Goal: Information Seeking & Learning: Learn about a topic

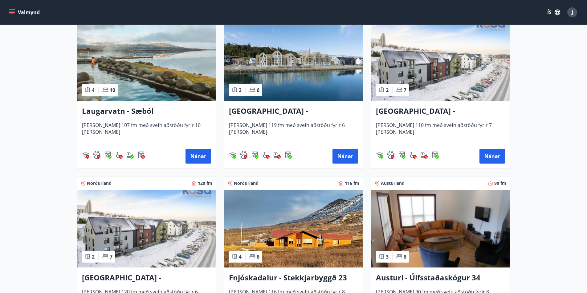
scroll to position [647, 0]
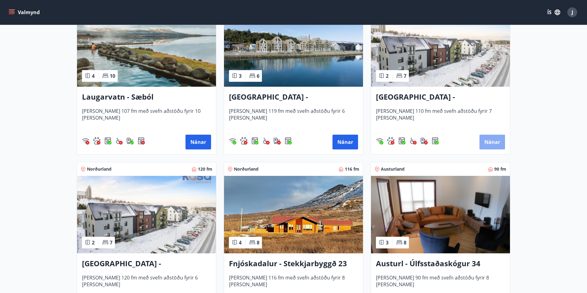
click at [495, 144] on button "Nánar" at bounding box center [492, 142] width 26 height 15
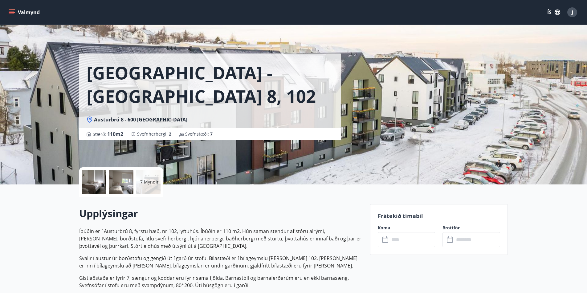
click at [103, 185] on div at bounding box center [94, 182] width 25 height 25
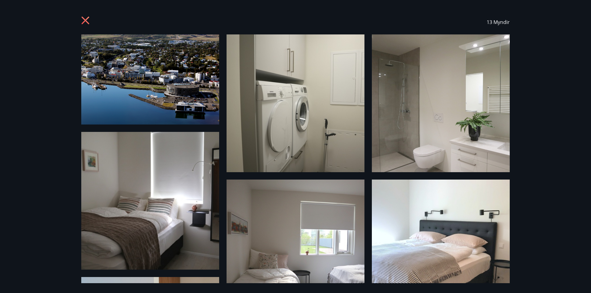
click at [87, 22] on icon at bounding box center [86, 21] width 8 height 8
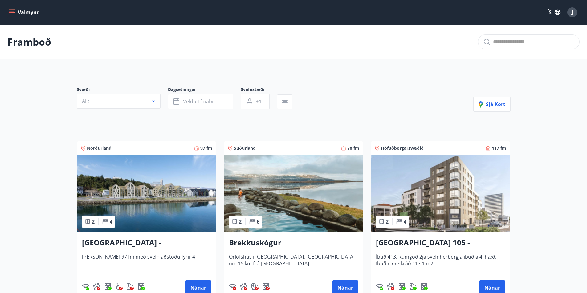
click at [13, 10] on icon "menu" at bounding box center [12, 12] width 6 height 6
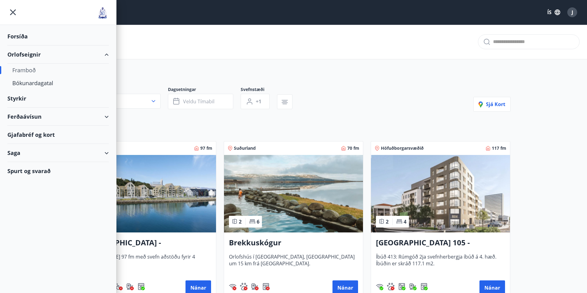
click at [20, 36] on div "Forsíða" at bounding box center [57, 36] width 101 height 18
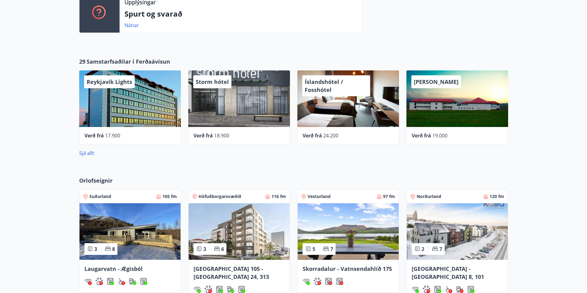
scroll to position [210, 0]
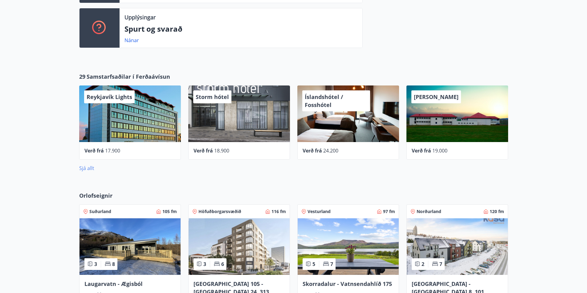
click at [82, 169] on link "Sjá allt" at bounding box center [86, 168] width 15 height 7
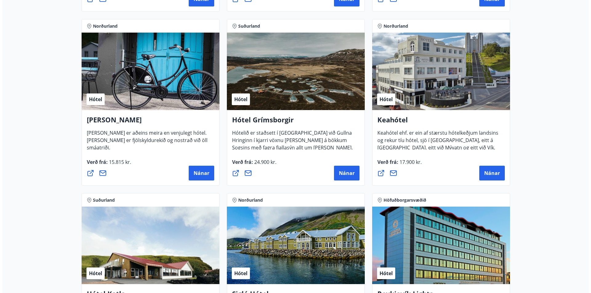
scroll to position [277, 0]
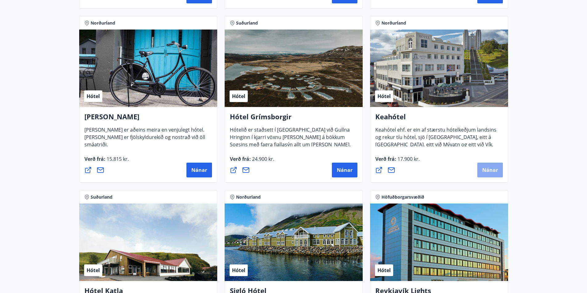
click at [492, 168] on span "Nánar" at bounding box center [490, 170] width 16 height 7
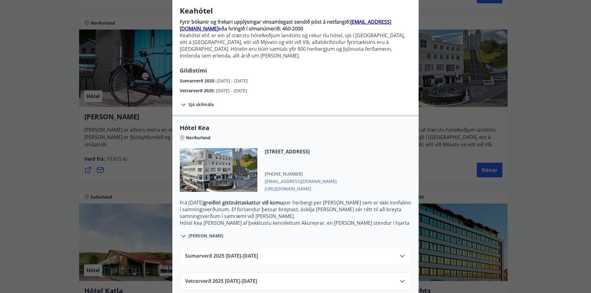
scroll to position [51, 0]
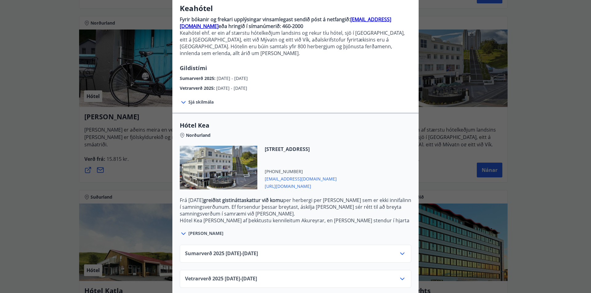
click at [401, 250] on icon at bounding box center [402, 253] width 7 height 7
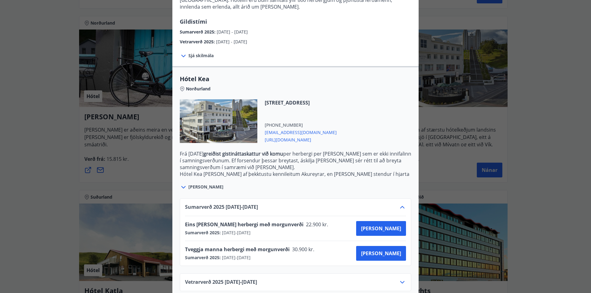
scroll to position [101, 0]
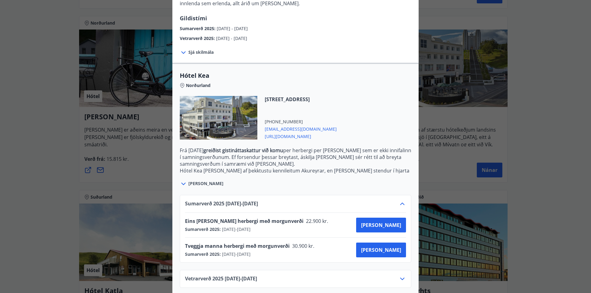
click at [32, 83] on div "Keahótel Fyrir bókanir og frekari upplýsingar vinsamlegast sendið póst á netfan…" at bounding box center [295, 45] width 591 height 293
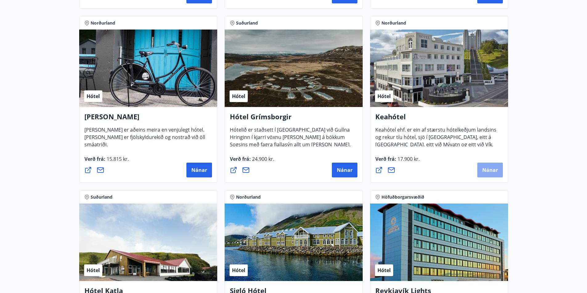
click at [493, 172] on span "Nánar" at bounding box center [490, 170] width 16 height 7
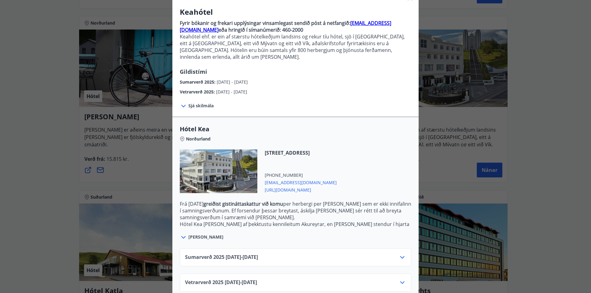
scroll to position [51, 0]
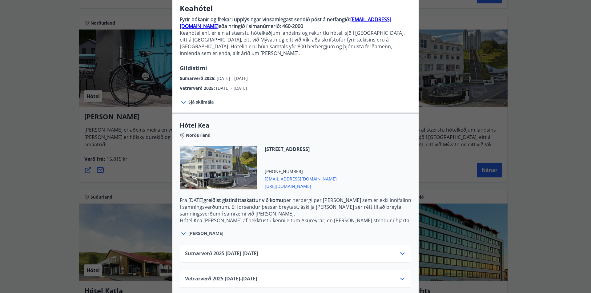
click at [399, 276] on icon at bounding box center [402, 279] width 7 height 7
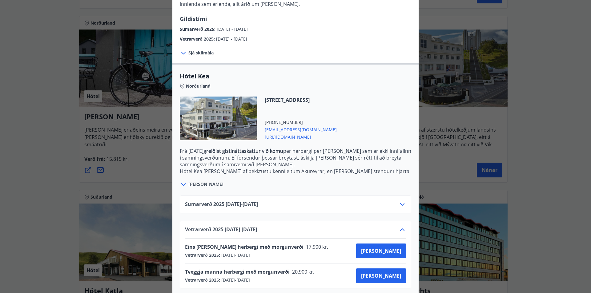
scroll to position [101, 0]
click at [30, 172] on div "Keahótel Fyrir bókanir og frekari upplýsingar vinsamlegast sendið póst á netfan…" at bounding box center [295, 45] width 591 height 293
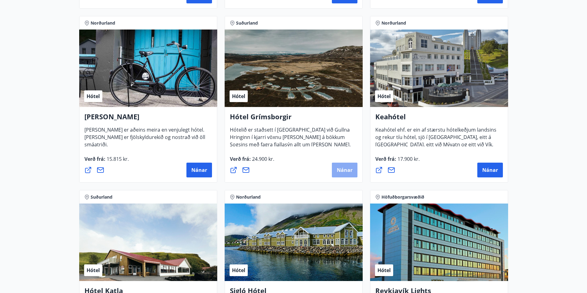
click at [348, 172] on span "Nánar" at bounding box center [345, 170] width 16 height 7
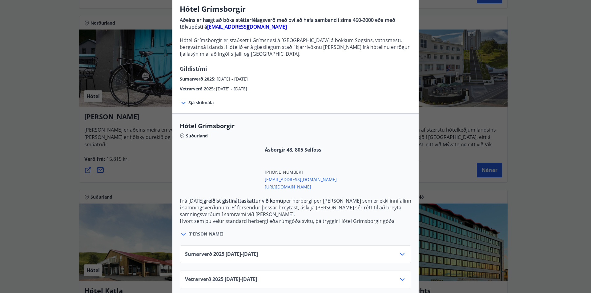
scroll to position [58, 0]
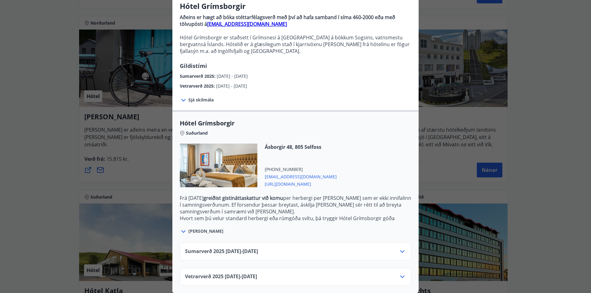
click at [401, 275] on icon at bounding box center [402, 276] width 7 height 7
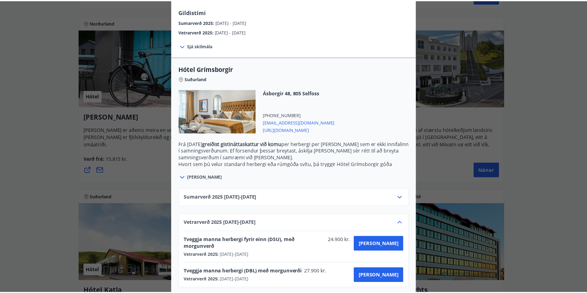
scroll to position [108, 0]
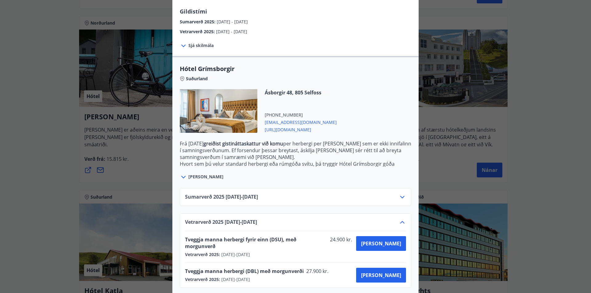
click at [70, 165] on div "Hótel Grímsborgir Aðeins er hægt að bóka stéttarfélagsverð með því að hafa samb…" at bounding box center [295, 38] width 591 height 293
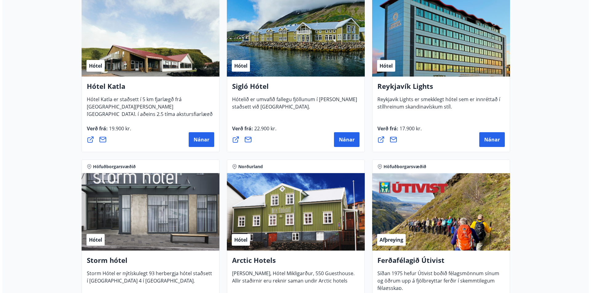
scroll to position [493, 0]
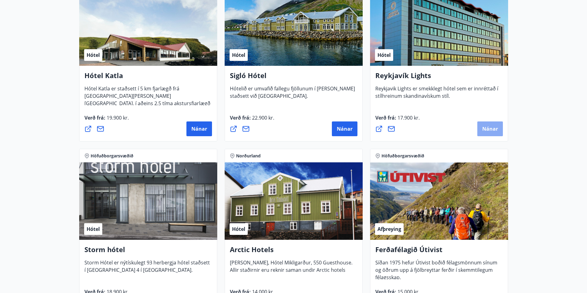
click at [489, 133] on button "Nánar" at bounding box center [490, 129] width 26 height 15
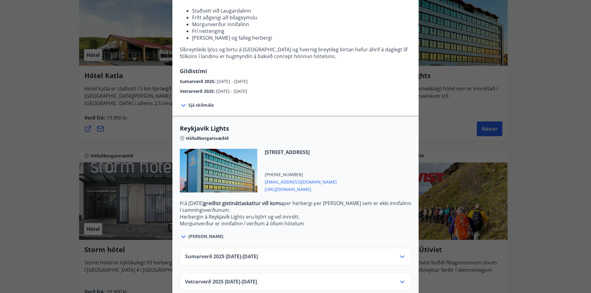
scroll to position [95, 0]
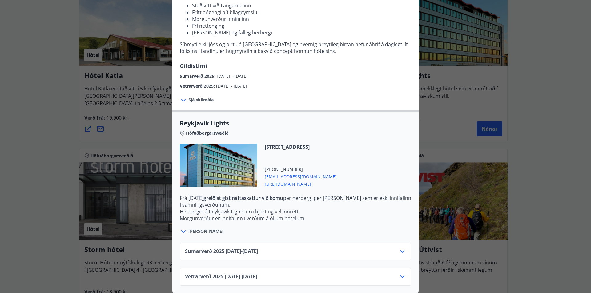
click at [402, 273] on icon at bounding box center [402, 276] width 7 height 7
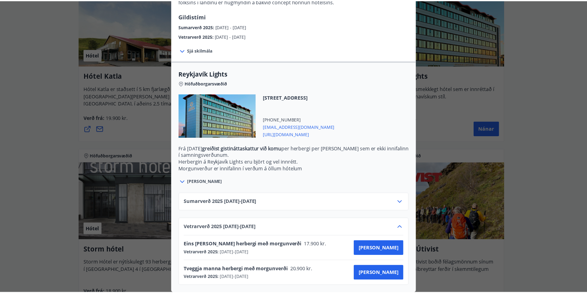
scroll to position [145, 0]
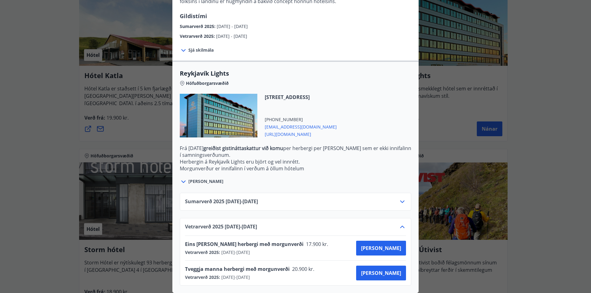
click at [401, 198] on icon at bounding box center [402, 201] width 7 height 7
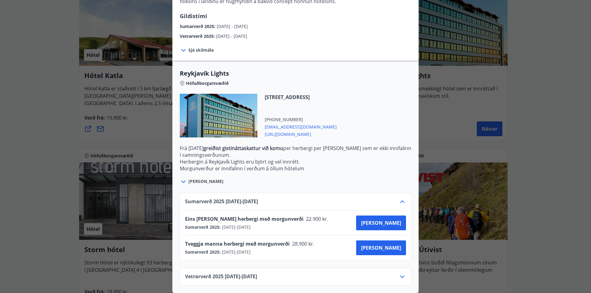
click at [29, 132] on div "Reykjavík Lights Fyrir bókarnir og frekari upplýsingar vinsamlega senduð póst á…" at bounding box center [295, 6] width 591 height 293
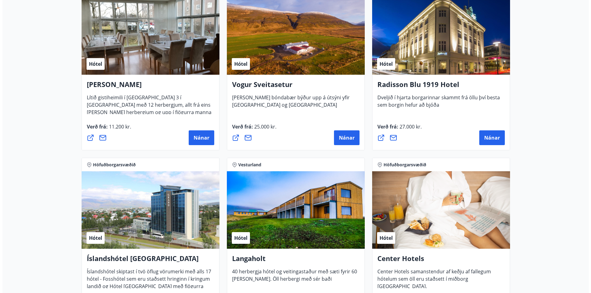
scroll to position [1201, 0]
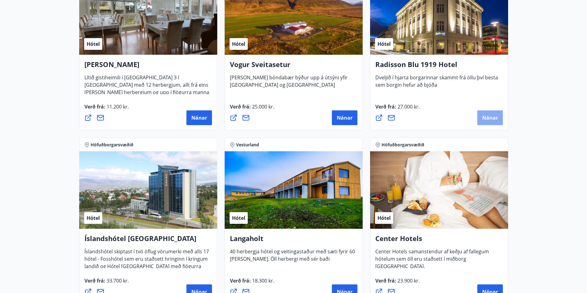
click at [484, 120] on span "Nánar" at bounding box center [490, 118] width 16 height 7
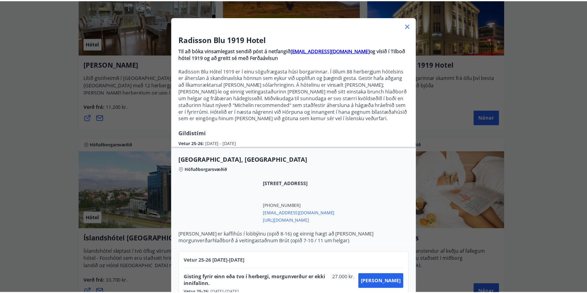
scroll to position [40, 0]
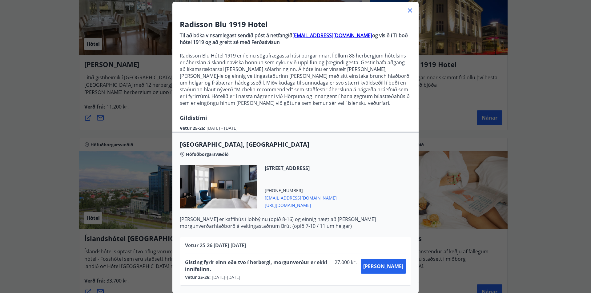
click at [30, 124] on div "Radisson Blu 1919 Hotel Til að bóka vinsamlegast sendið póst á netfangið [EMAIL…" at bounding box center [295, 111] width 591 height 293
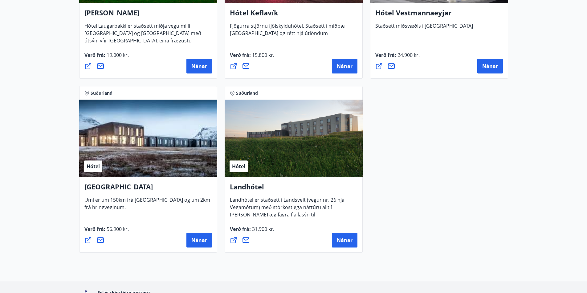
scroll to position [1632, 0]
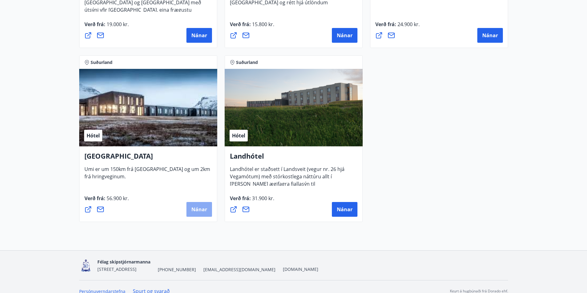
click at [203, 210] on span "Nánar" at bounding box center [199, 209] width 16 height 7
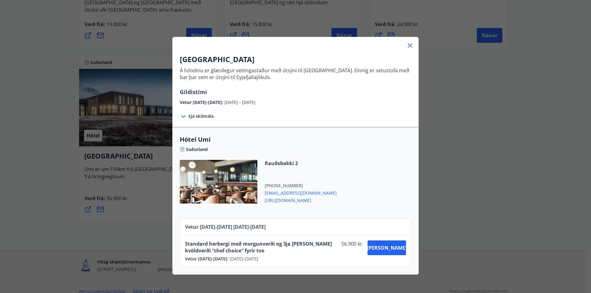
click at [51, 111] on div "UMI Hotel Á hótelinu er glæsilegur veitingastaður með útsýni til [GEOGRAPHIC_DA…" at bounding box center [295, 146] width 591 height 293
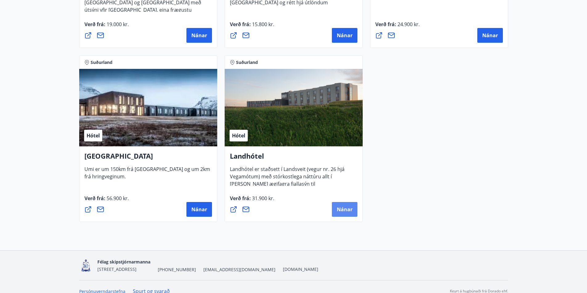
click at [341, 211] on span "Nánar" at bounding box center [345, 209] width 16 height 7
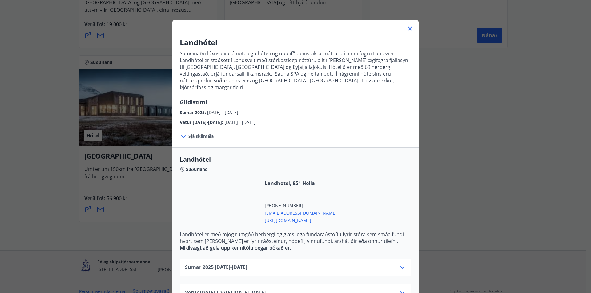
scroll to position [31, 0]
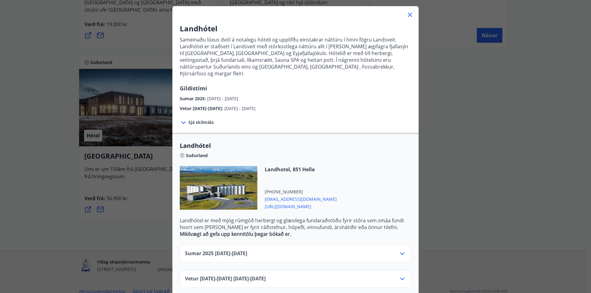
click at [400, 276] on icon at bounding box center [402, 279] width 7 height 7
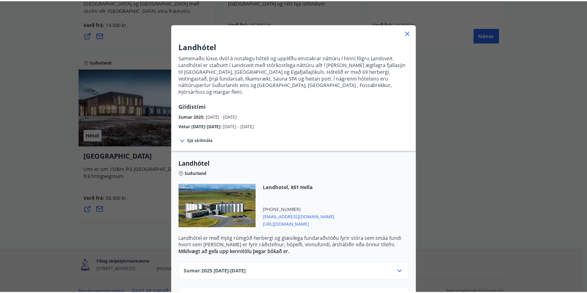
scroll to position [0, 0]
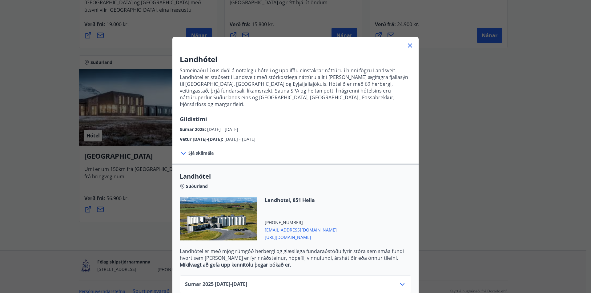
click at [36, 88] on div "Landhótel Sameinaðu lúxus dvöl á notalegu hóteli og upplifðu einstakrar náttúru…" at bounding box center [295, 146] width 591 height 293
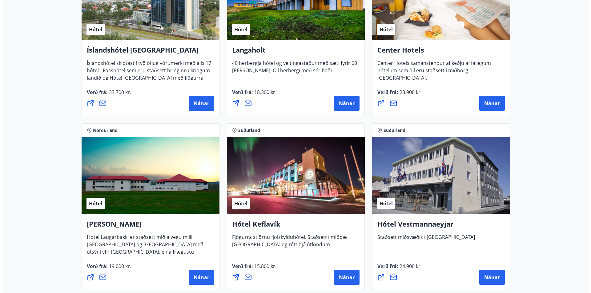
scroll to position [1425, 0]
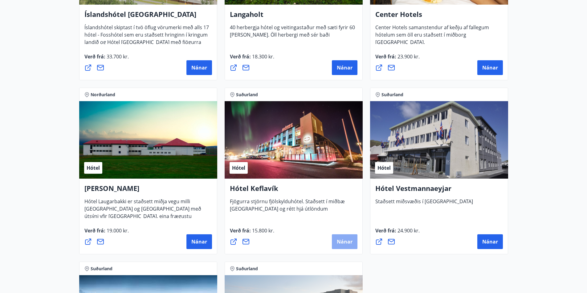
click at [348, 247] on button "Nánar" at bounding box center [345, 242] width 26 height 15
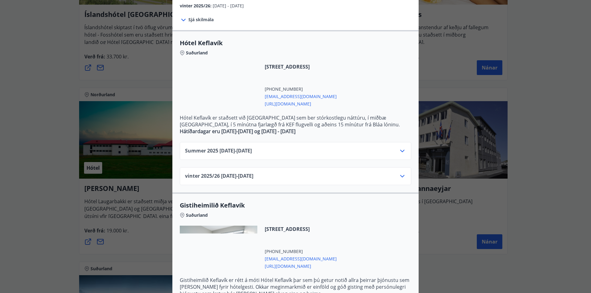
scroll to position [123, 0]
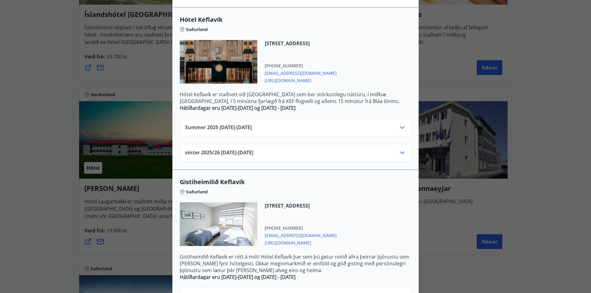
click at [403, 154] on icon at bounding box center [402, 152] width 7 height 7
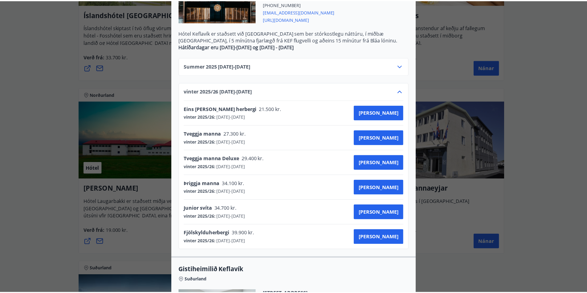
scroll to position [0, 0]
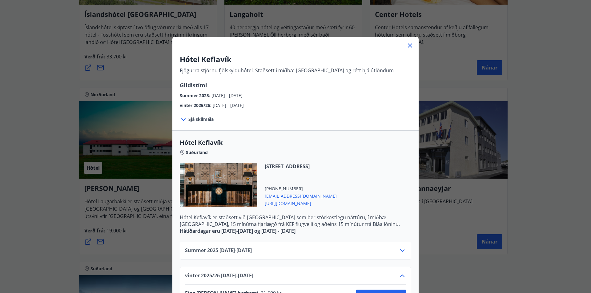
click at [40, 160] on div "Hótel Keflavík Fjögurra stjörnu fjölskylduhótel. Staðsett í miðbæ [GEOGRAPHIC_D…" at bounding box center [295, 146] width 591 height 293
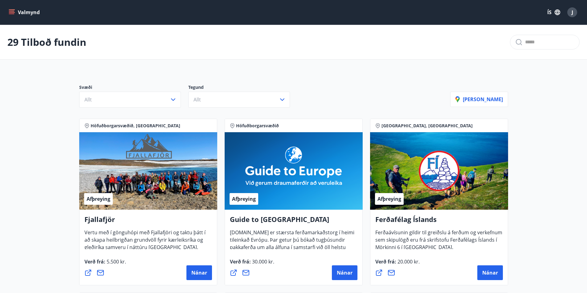
click at [9, 12] on icon "menu" at bounding box center [12, 12] width 6 height 6
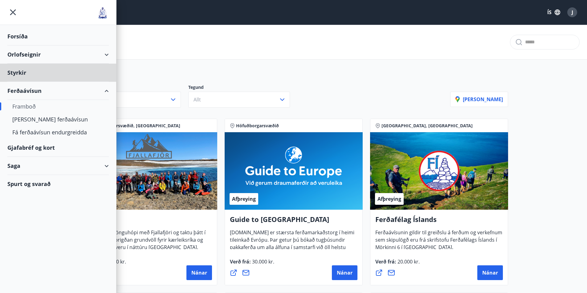
click at [15, 37] on div "Forsíða" at bounding box center [57, 36] width 101 height 18
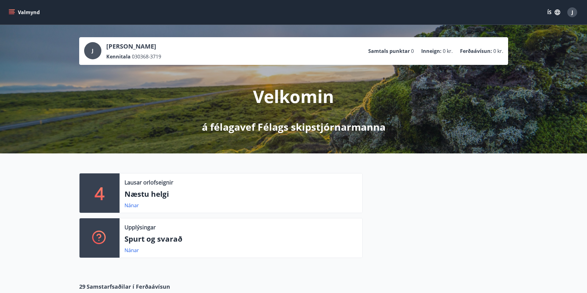
click at [9, 12] on icon "menu" at bounding box center [12, 12] width 6 height 6
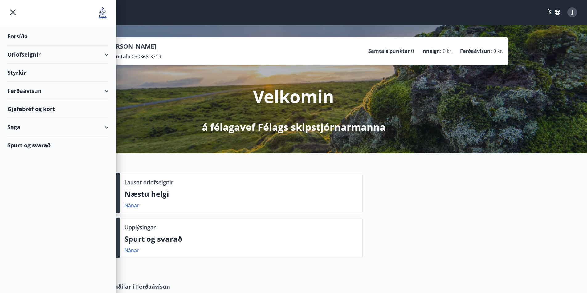
click at [106, 57] on div "Orlofseignir" at bounding box center [57, 55] width 101 height 18
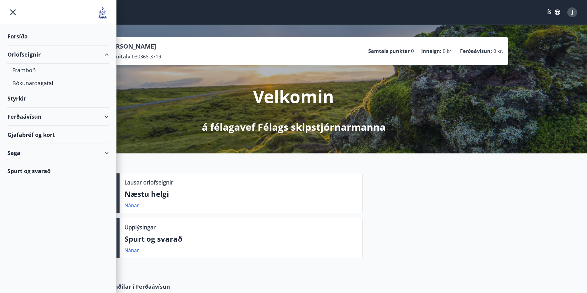
click at [30, 55] on div "Orlofseignir" at bounding box center [57, 55] width 101 height 18
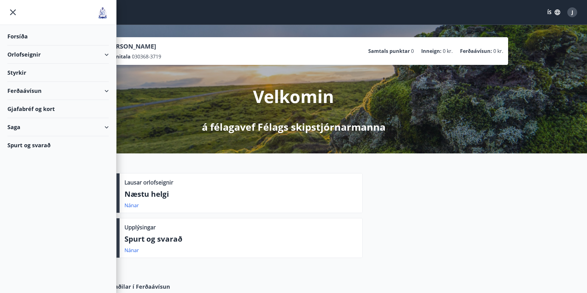
click at [18, 35] on div "Forsíða" at bounding box center [57, 36] width 101 height 18
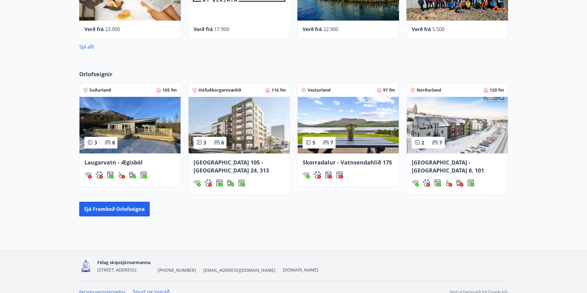
scroll to position [333, 0]
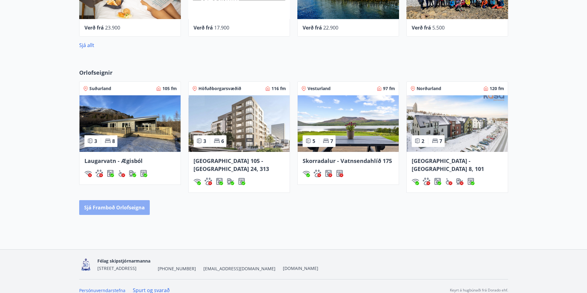
click at [114, 203] on button "Sjá framboð orlofseigna" at bounding box center [114, 207] width 71 height 15
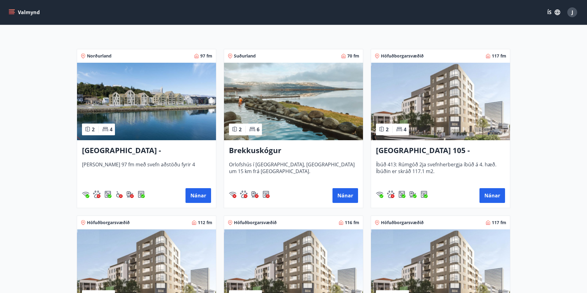
scroll to position [123, 0]
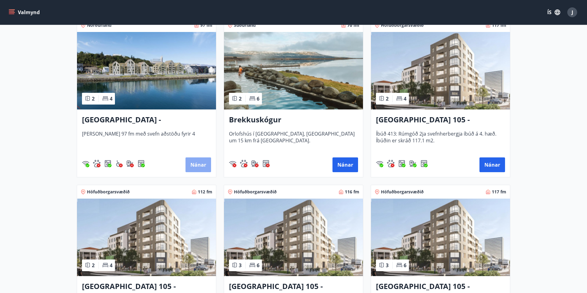
click at [195, 172] on button "Nánar" at bounding box center [198, 165] width 26 height 15
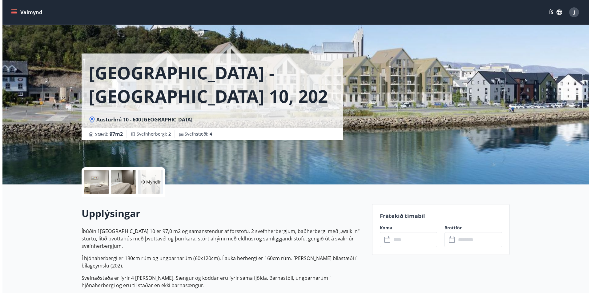
scroll to position [31, 0]
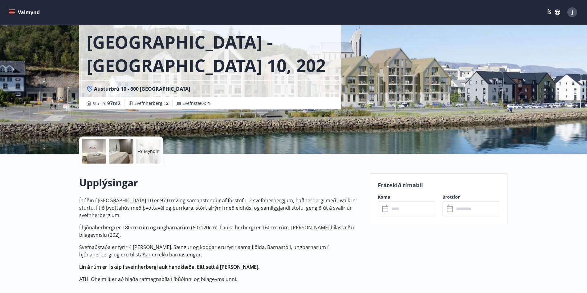
click at [95, 157] on div at bounding box center [94, 151] width 25 height 25
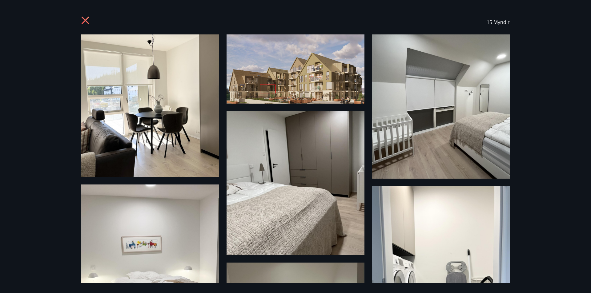
click at [166, 130] on img at bounding box center [150, 105] width 138 height 143
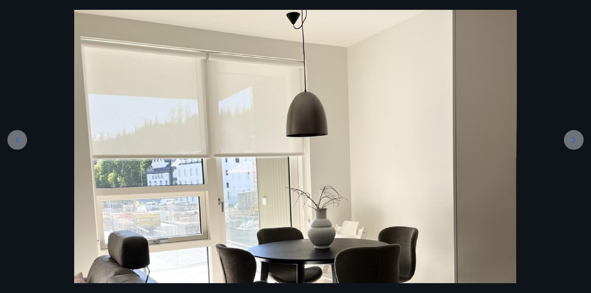
scroll to position [62, 0]
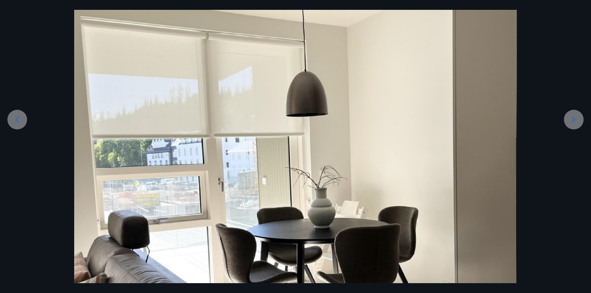
click at [580, 117] on div at bounding box center [574, 120] width 20 height 20
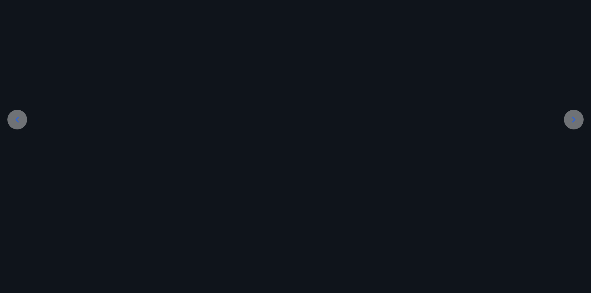
scroll to position [0, 0]
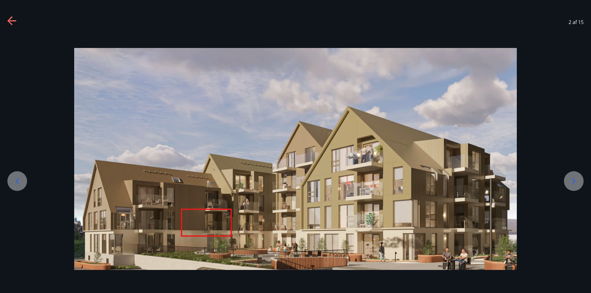
click at [580, 117] on div at bounding box center [295, 159] width 591 height 222
click at [576, 180] on icon at bounding box center [574, 181] width 10 height 10
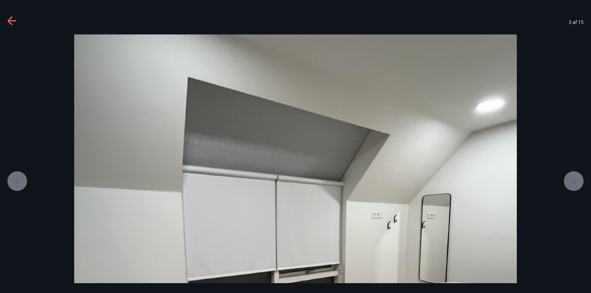
click at [576, 180] on icon at bounding box center [574, 181] width 10 height 10
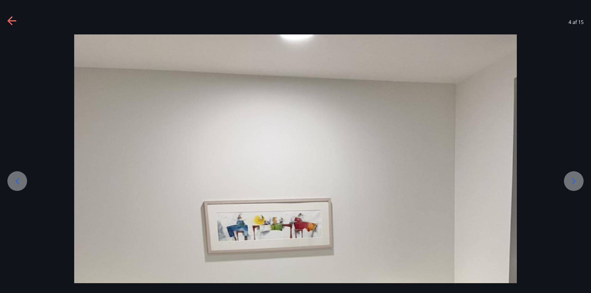
click at [576, 180] on icon at bounding box center [574, 181] width 10 height 10
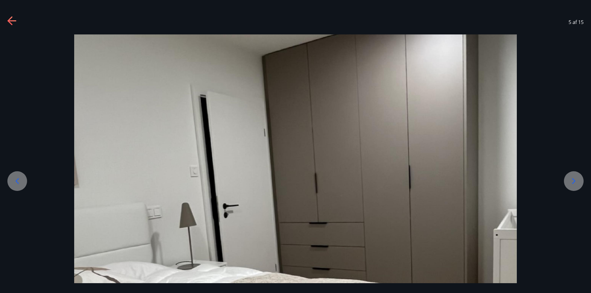
click at [576, 180] on icon at bounding box center [574, 181] width 10 height 10
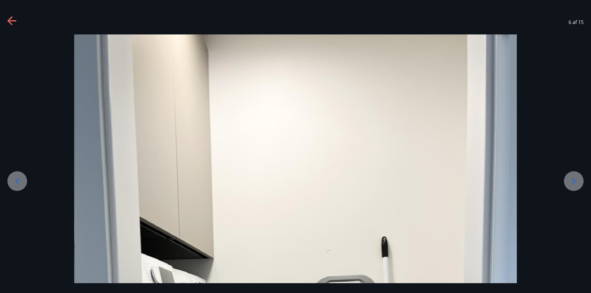
click at [576, 180] on icon at bounding box center [574, 181] width 10 height 10
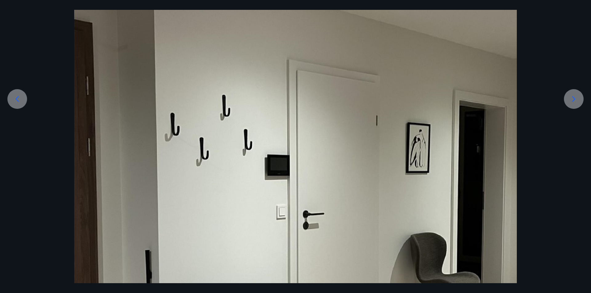
scroll to position [92, 0]
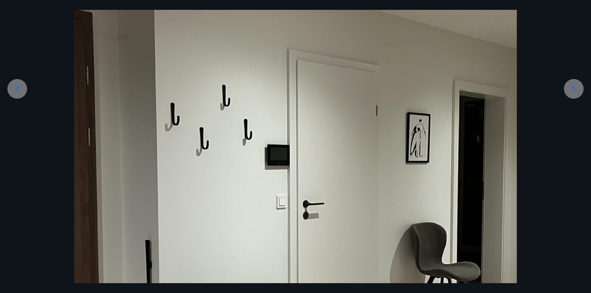
click at [577, 88] on icon at bounding box center [574, 89] width 10 height 10
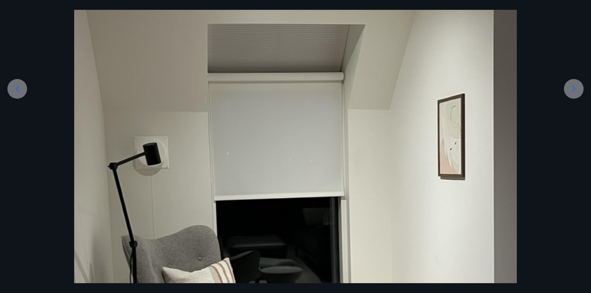
click at [577, 88] on icon at bounding box center [574, 89] width 10 height 10
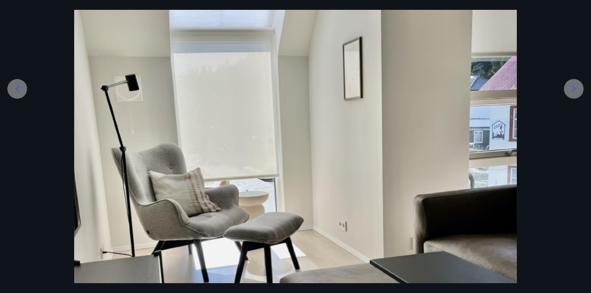
click at [577, 88] on icon at bounding box center [574, 89] width 10 height 10
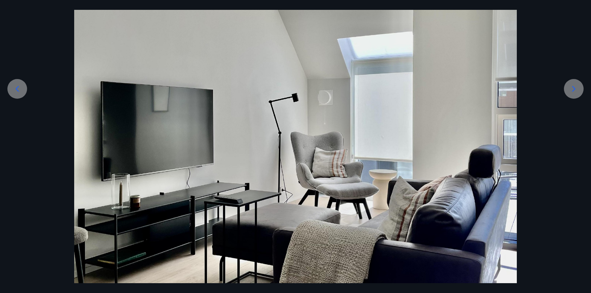
click at [577, 88] on icon at bounding box center [574, 89] width 10 height 10
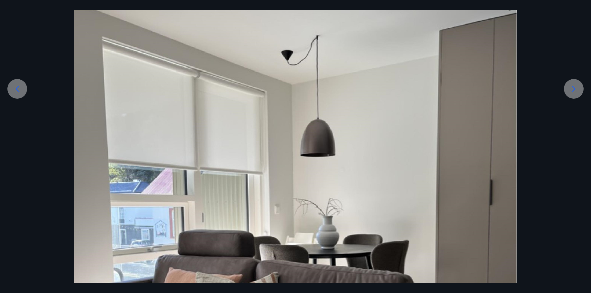
click at [577, 88] on icon at bounding box center [574, 89] width 10 height 10
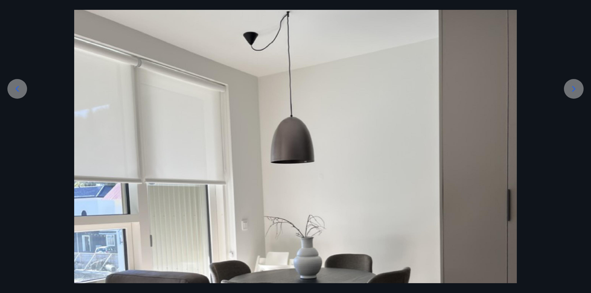
click at [577, 88] on icon at bounding box center [574, 89] width 10 height 10
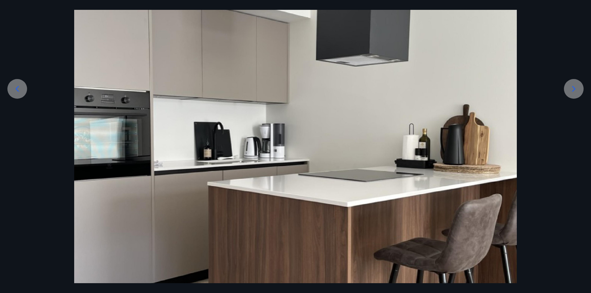
click at [577, 88] on icon at bounding box center [574, 89] width 10 height 10
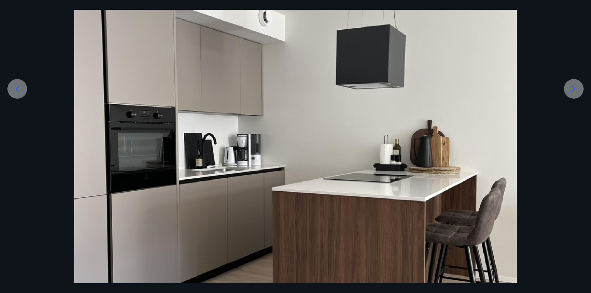
click at [577, 88] on icon at bounding box center [574, 89] width 10 height 10
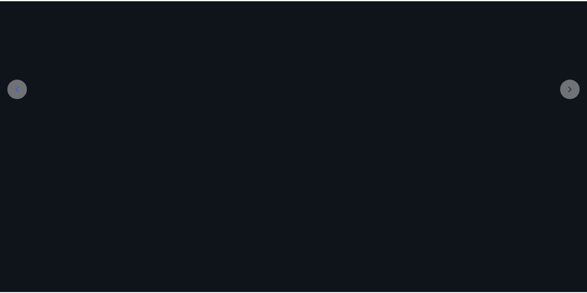
scroll to position [0, 0]
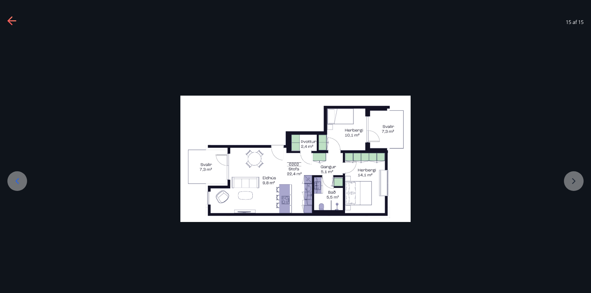
click at [8, 20] on icon at bounding box center [12, 21] width 10 height 10
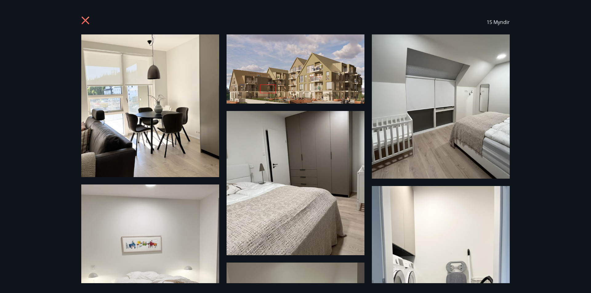
click at [87, 24] on icon at bounding box center [86, 21] width 10 height 10
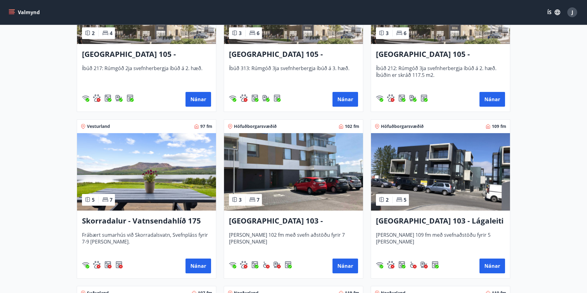
scroll to position [370, 0]
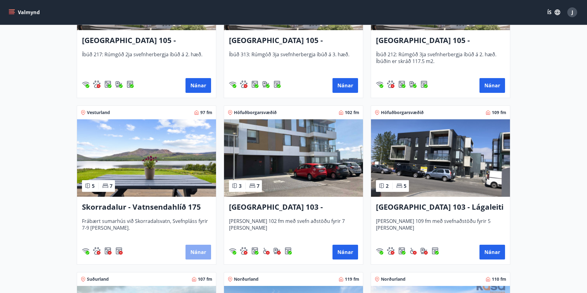
click at [195, 253] on button "Nánar" at bounding box center [198, 252] width 26 height 15
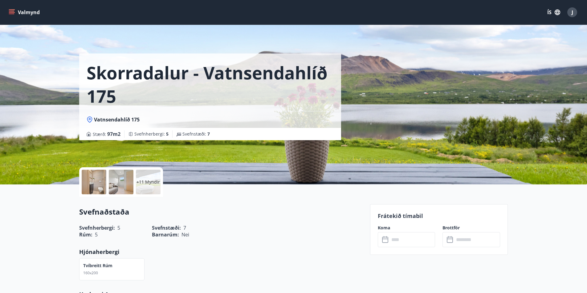
click at [101, 185] on div at bounding box center [94, 182] width 25 height 25
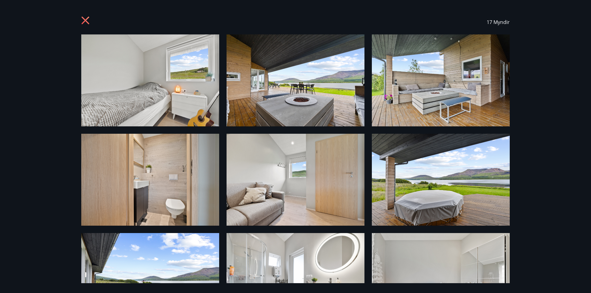
click at [83, 20] on icon at bounding box center [86, 21] width 10 height 10
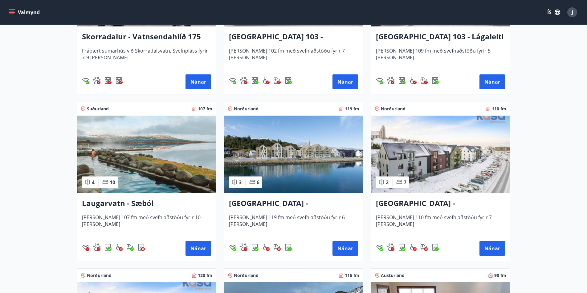
scroll to position [555, 0]
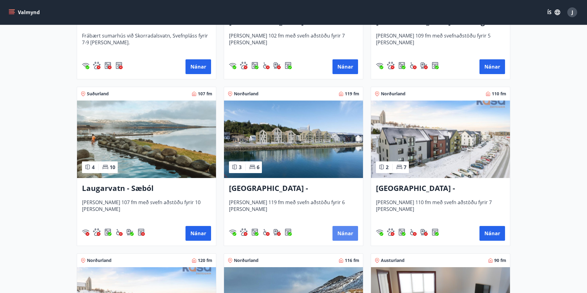
click at [349, 236] on button "Nánar" at bounding box center [345, 233] width 26 height 15
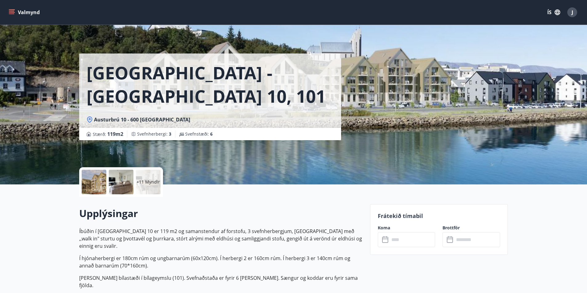
click at [115, 185] on div at bounding box center [121, 182] width 25 height 25
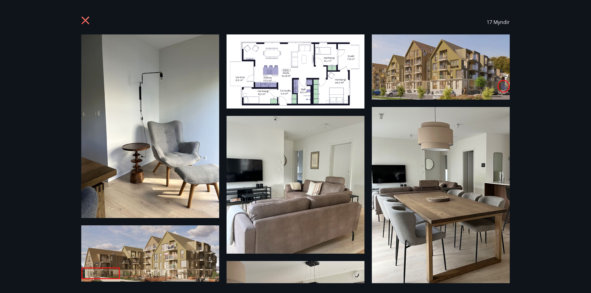
click at [432, 172] on img at bounding box center [441, 197] width 138 height 180
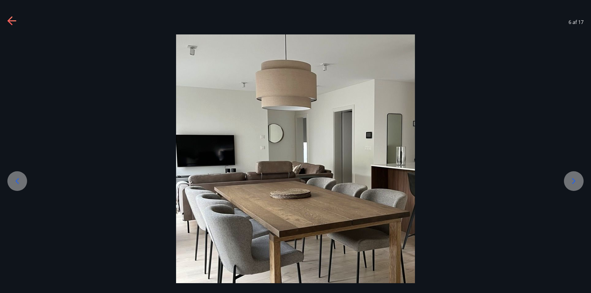
click at [573, 184] on icon at bounding box center [573, 181] width 3 height 6
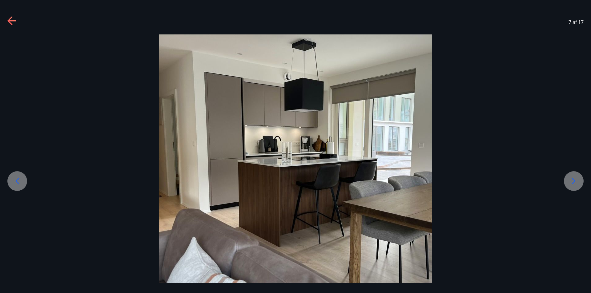
click at [573, 184] on icon at bounding box center [573, 181] width 3 height 6
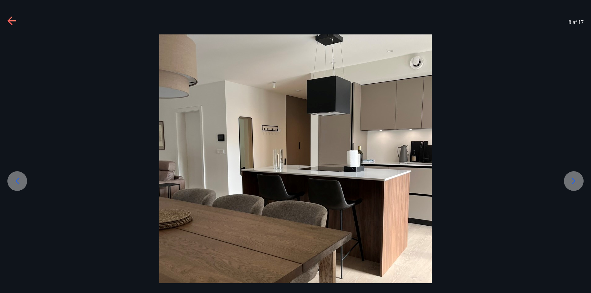
click at [573, 184] on icon at bounding box center [573, 181] width 3 height 6
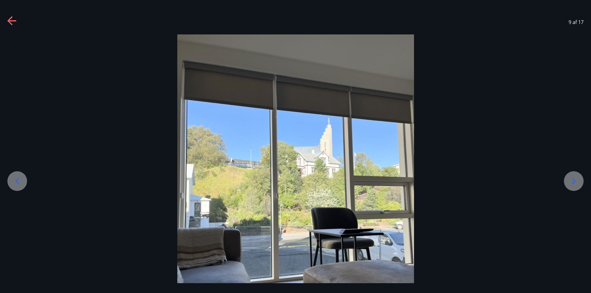
click at [573, 184] on icon at bounding box center [573, 181] width 3 height 6
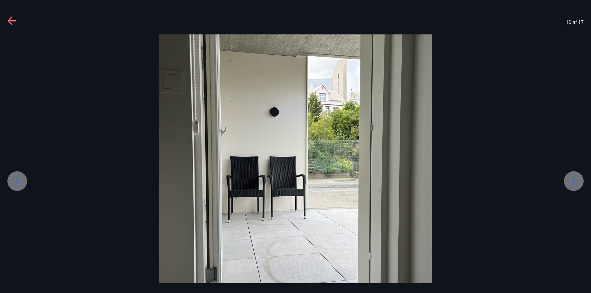
click at [573, 184] on icon at bounding box center [573, 181] width 3 height 6
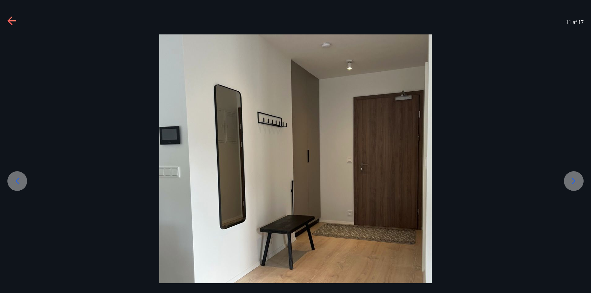
click at [573, 184] on icon at bounding box center [573, 181] width 3 height 6
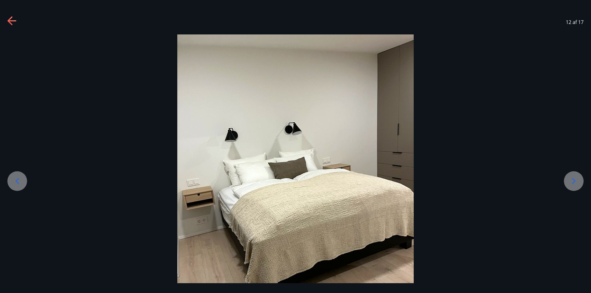
click at [573, 184] on icon at bounding box center [573, 181] width 3 height 6
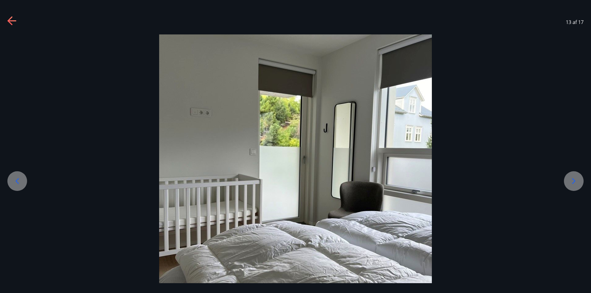
click at [573, 184] on icon at bounding box center [573, 181] width 3 height 6
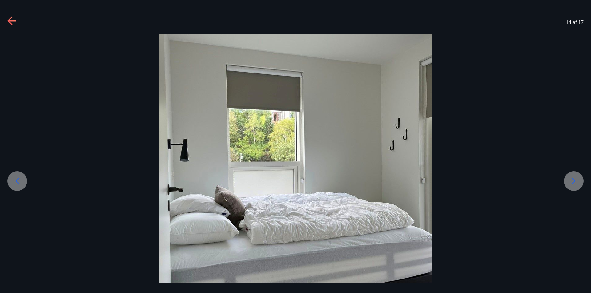
click at [573, 184] on icon at bounding box center [573, 181] width 3 height 6
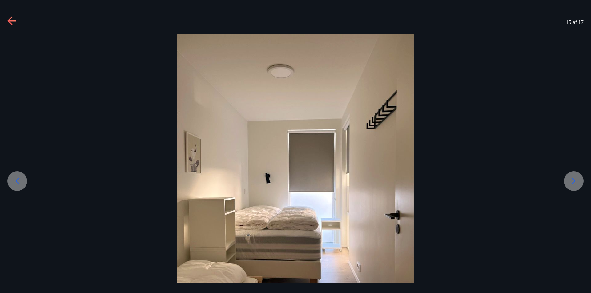
click at [573, 184] on icon at bounding box center [573, 181] width 3 height 6
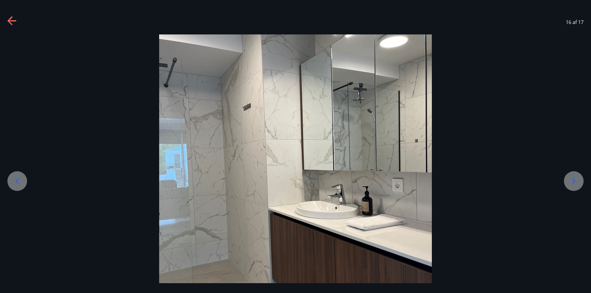
click at [573, 184] on icon at bounding box center [573, 181] width 3 height 6
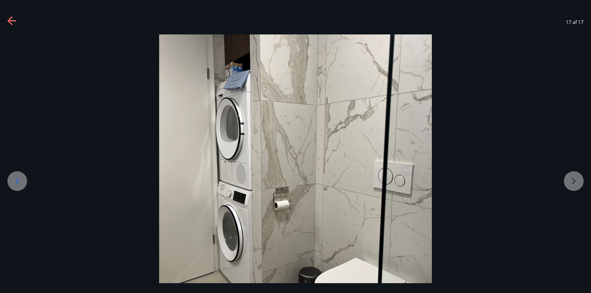
click at [573, 184] on div at bounding box center [295, 170] width 591 height 273
click at [11, 22] on icon at bounding box center [12, 21] width 10 height 10
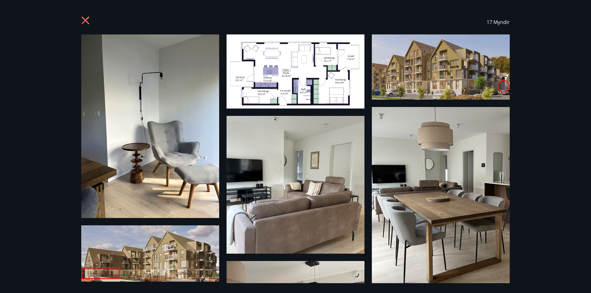
click at [83, 20] on icon at bounding box center [86, 21] width 10 height 10
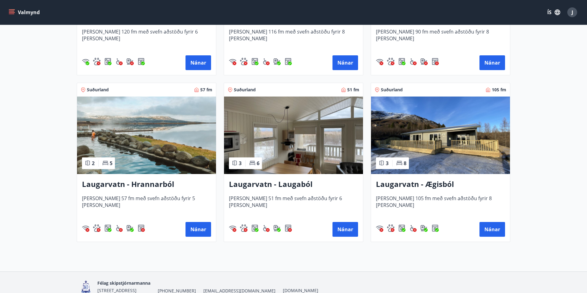
scroll to position [923, 0]
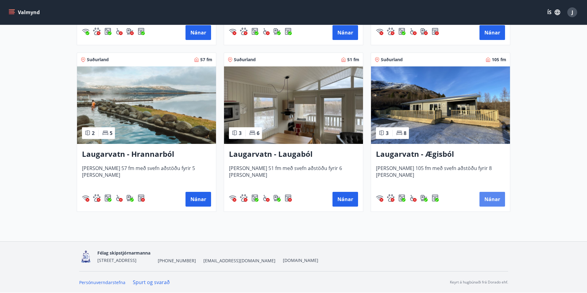
click at [492, 204] on button "Nánar" at bounding box center [492, 199] width 26 height 15
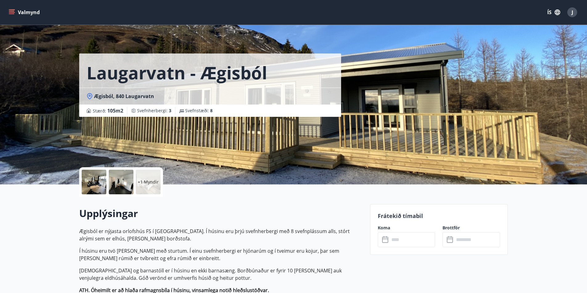
click at [92, 187] on div at bounding box center [94, 182] width 25 height 25
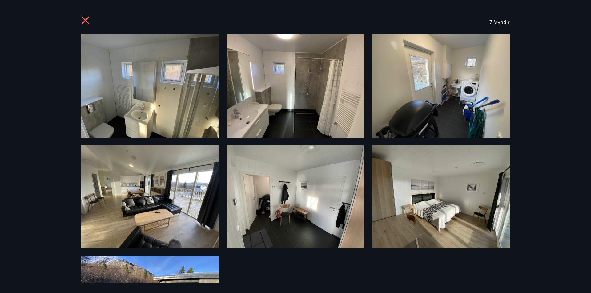
click at [83, 18] on icon at bounding box center [86, 21] width 8 height 8
